Goal: Check status

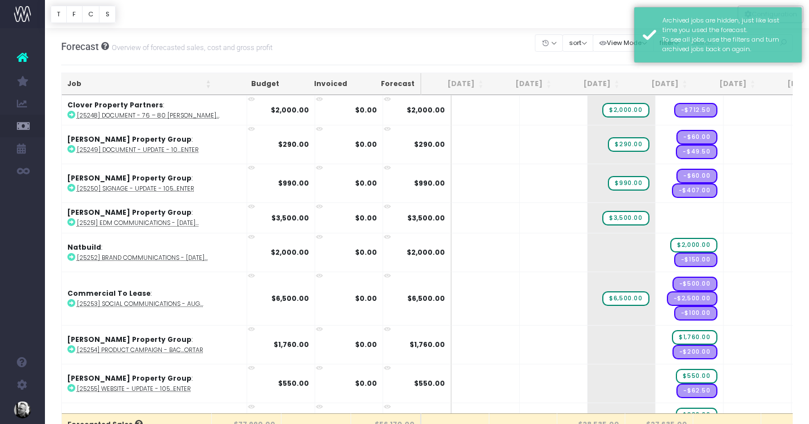
click at [562, 15] on div at bounding box center [427, 14] width 764 height 28
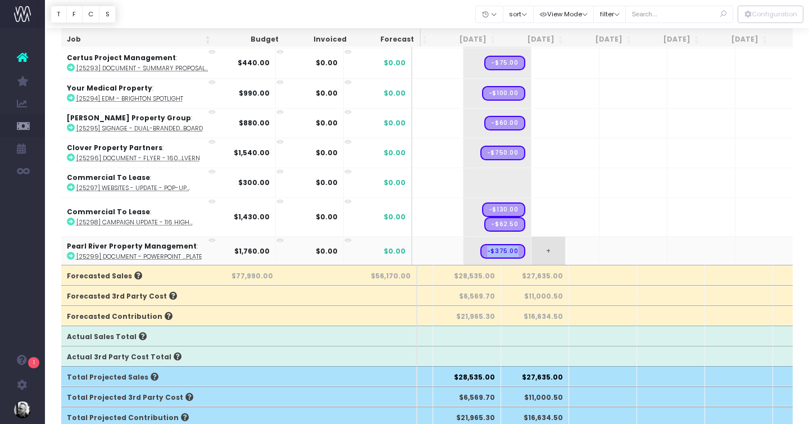
drag, startPoint x: 466, startPoint y: 246, endPoint x: 515, endPoint y: 251, distance: 49.8
click at [512, 251] on tr "Pearl River Property Management : [25299] Document - PowerPoint ...plate $1,760…" at bounding box center [609, 251] width 1342 height 30
drag, startPoint x: 478, startPoint y: 249, endPoint x: 521, endPoint y: 252, distance: 43.9
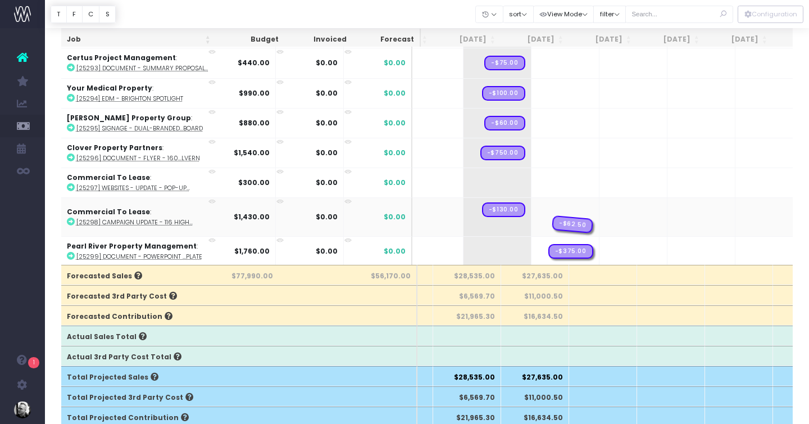
drag, startPoint x: 478, startPoint y: 221, endPoint x: 536, endPoint y: 221, distance: 57.9
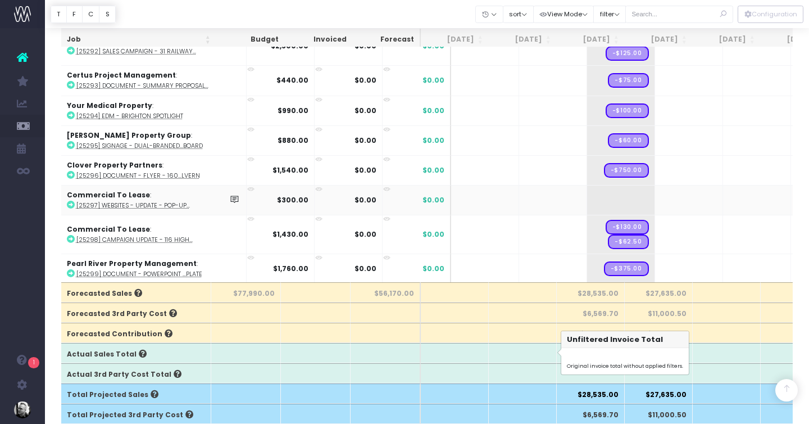
scroll to position [30, 0]
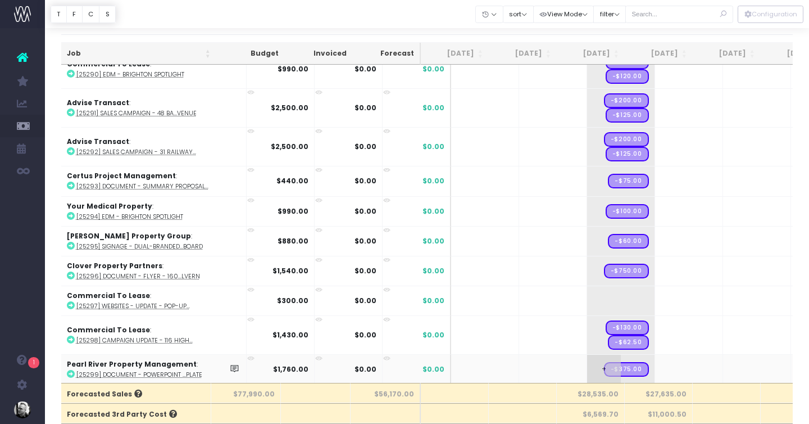
drag, startPoint x: 601, startPoint y: 363, endPoint x: 653, endPoint y: 363, distance: 52.8
